Goal: Find specific page/section: Find specific page/section

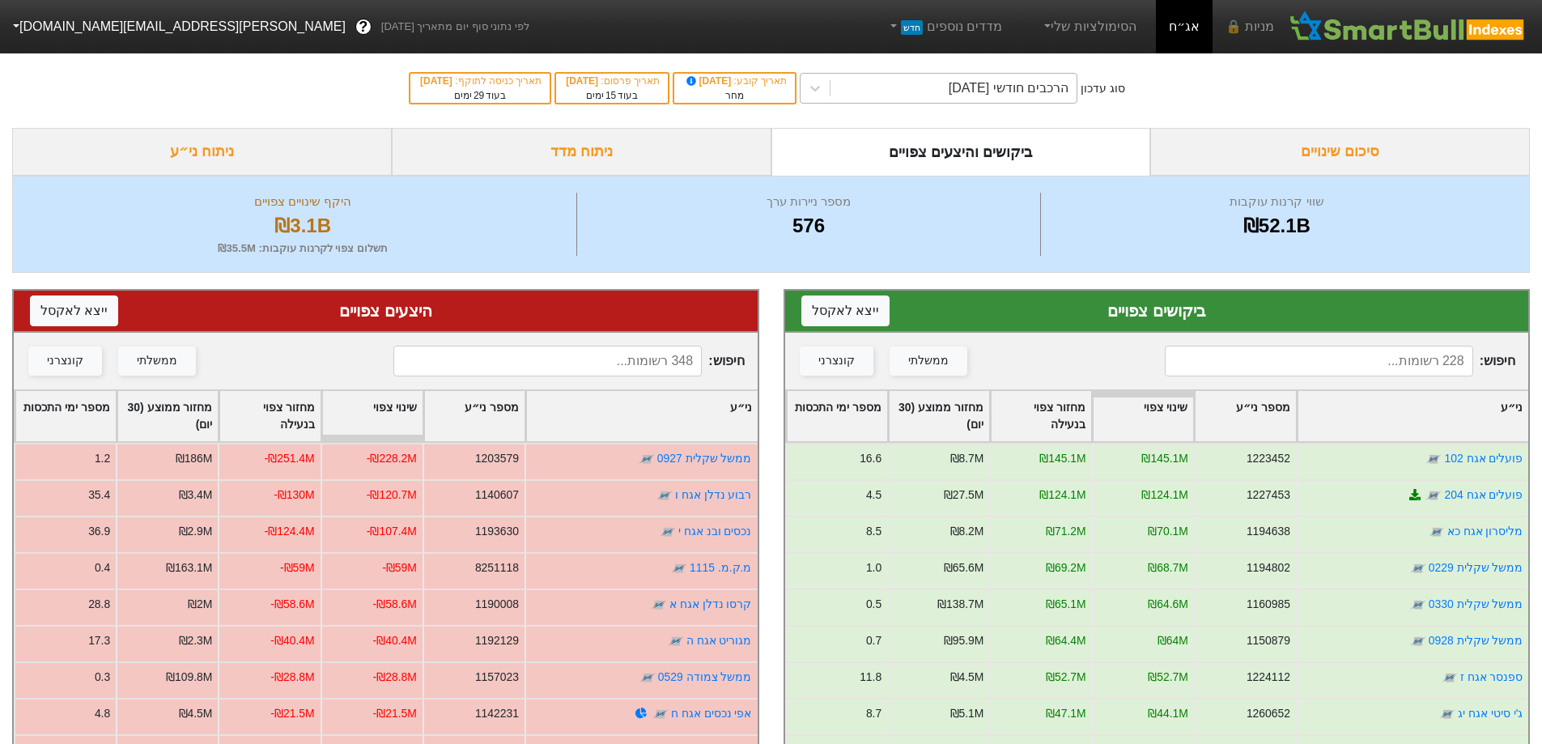
click at [983, 86] on div "הרכבים חודשי [DATE]" at bounding box center [1009, 88] width 120 height 19
click at [1011, 275] on div "ביקושים צפויים ייצא ל אקסל חיפוש : ממשלתי קונצרני ני״ע מספר ני״ע שינוי צפוי מחז…" at bounding box center [1156, 650] width 771 height 754
click at [1402, 358] on input at bounding box center [1319, 361] width 308 height 31
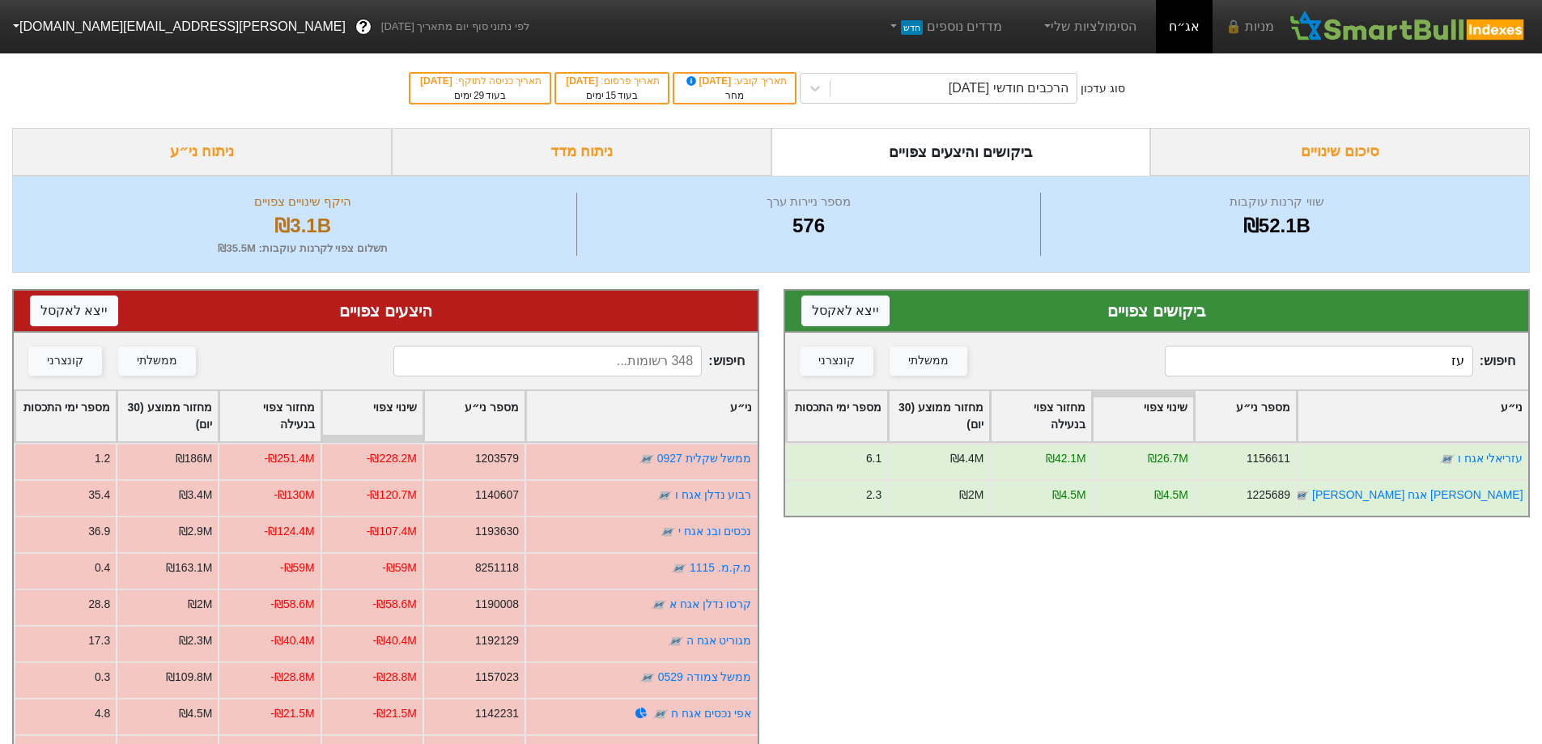
type input "ע"
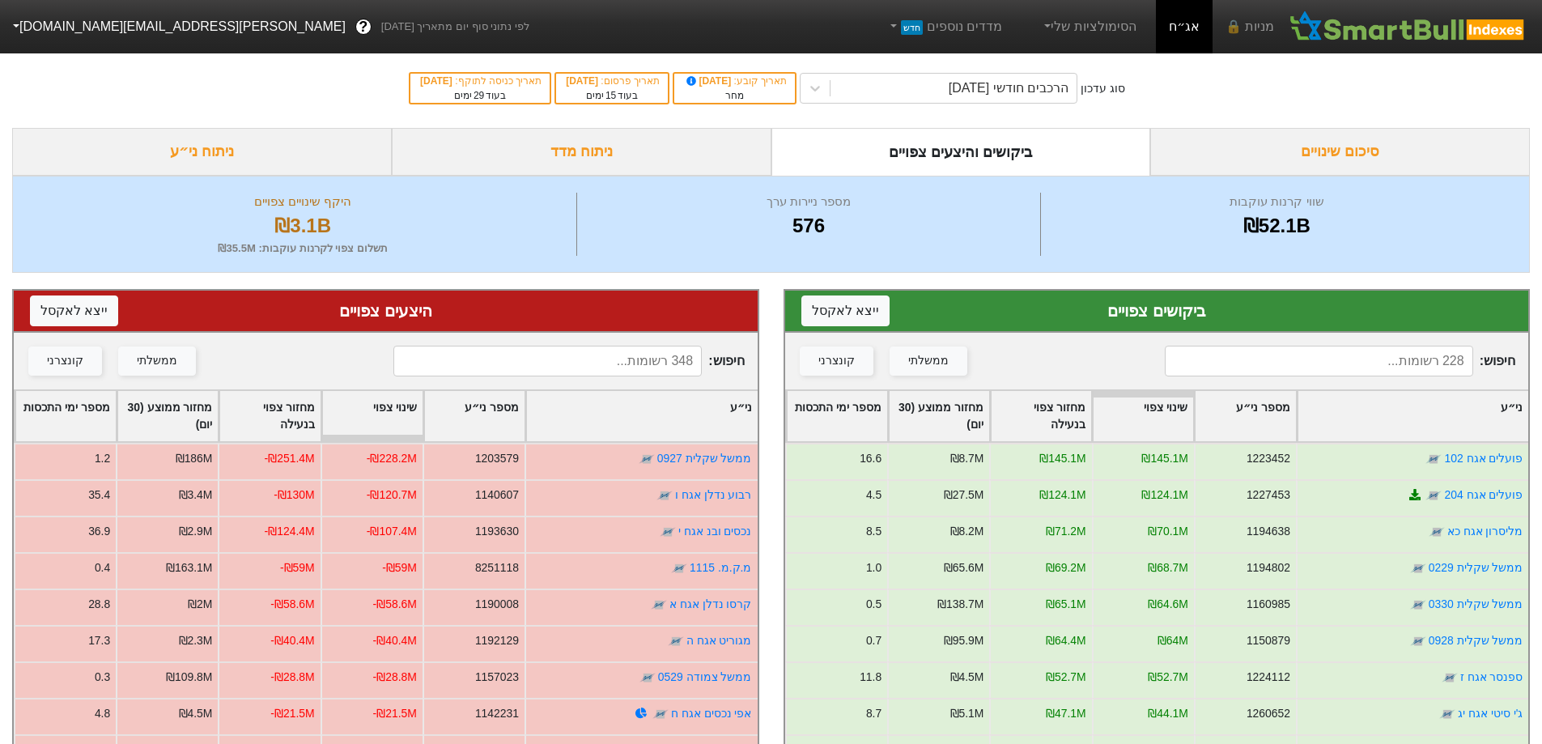
click at [633, 357] on input at bounding box center [547, 361] width 308 height 31
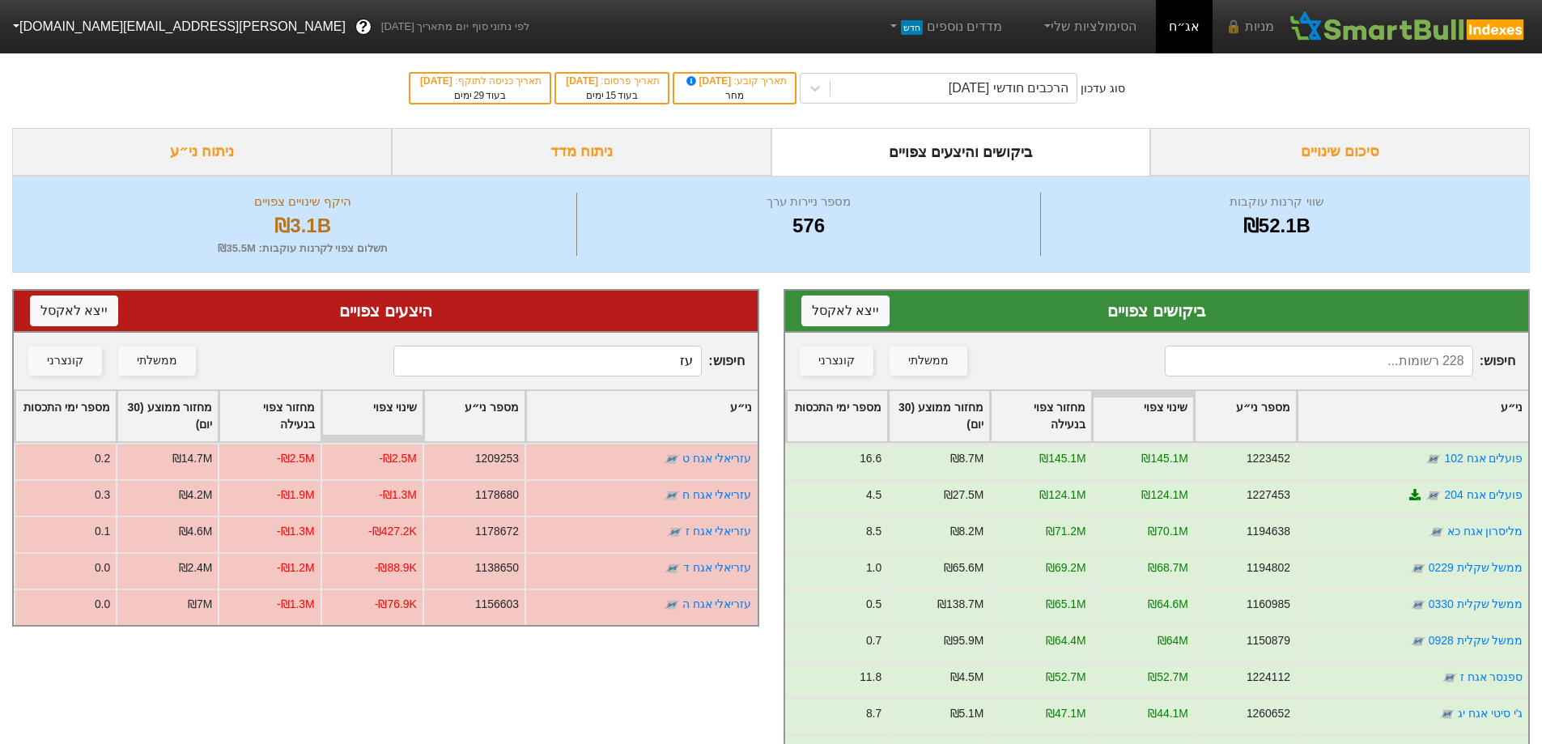
type input "ע"
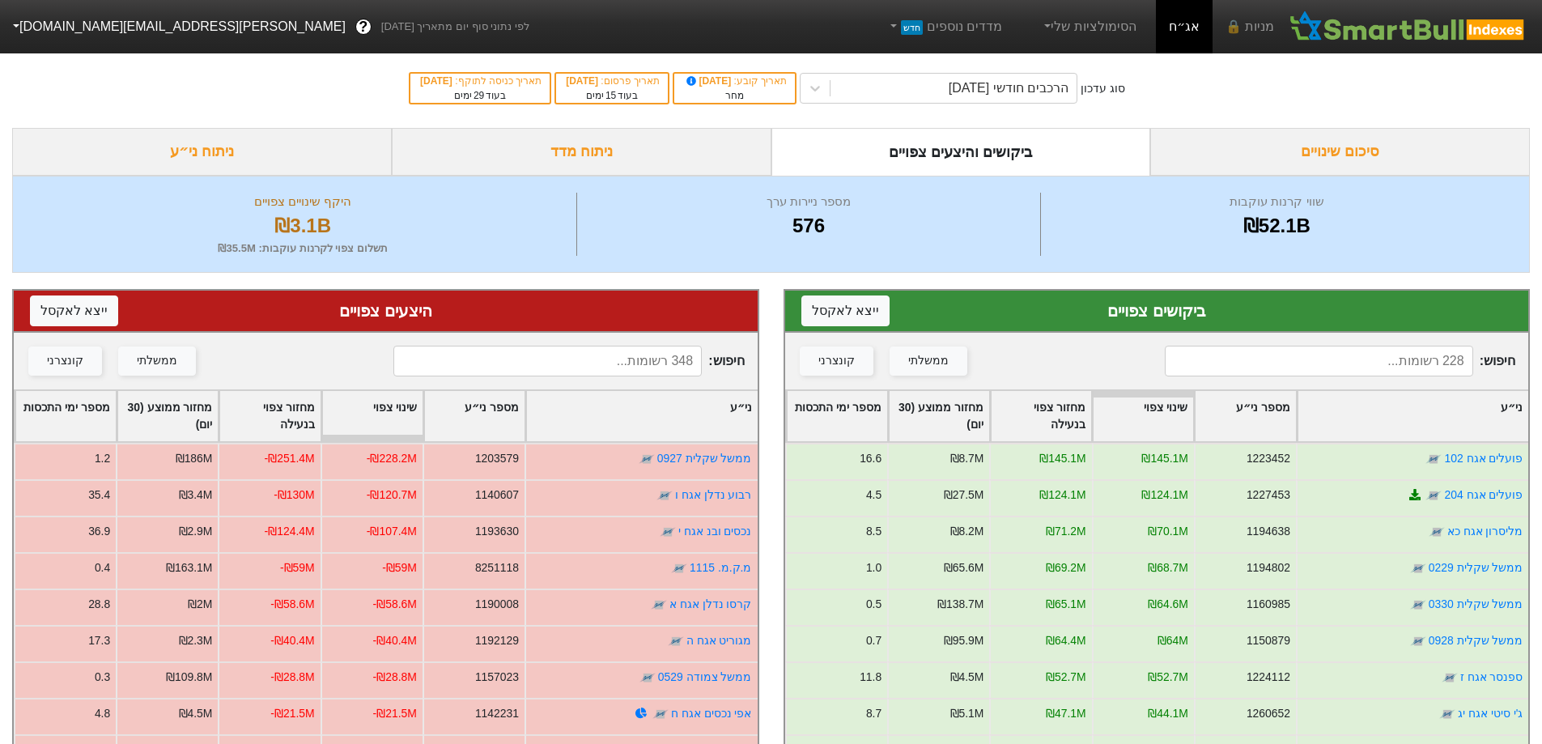
click at [1378, 357] on input at bounding box center [1319, 361] width 308 height 31
